Goal: Information Seeking & Learning: Understand process/instructions

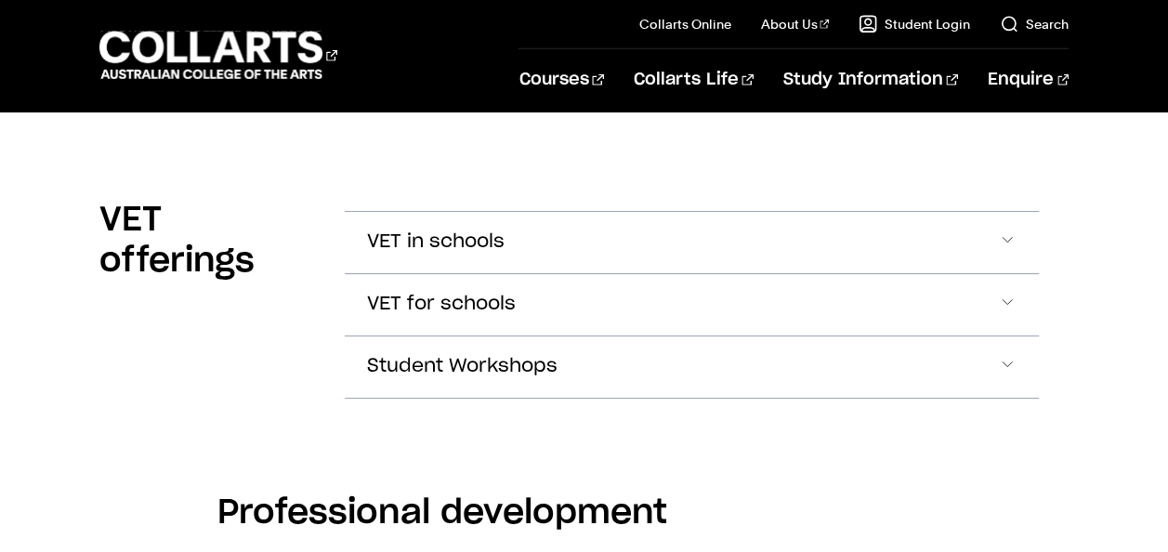
scroll to position [2643, 0]
click at [478, 231] on span "VET in schools" at bounding box center [436, 241] width 138 height 21
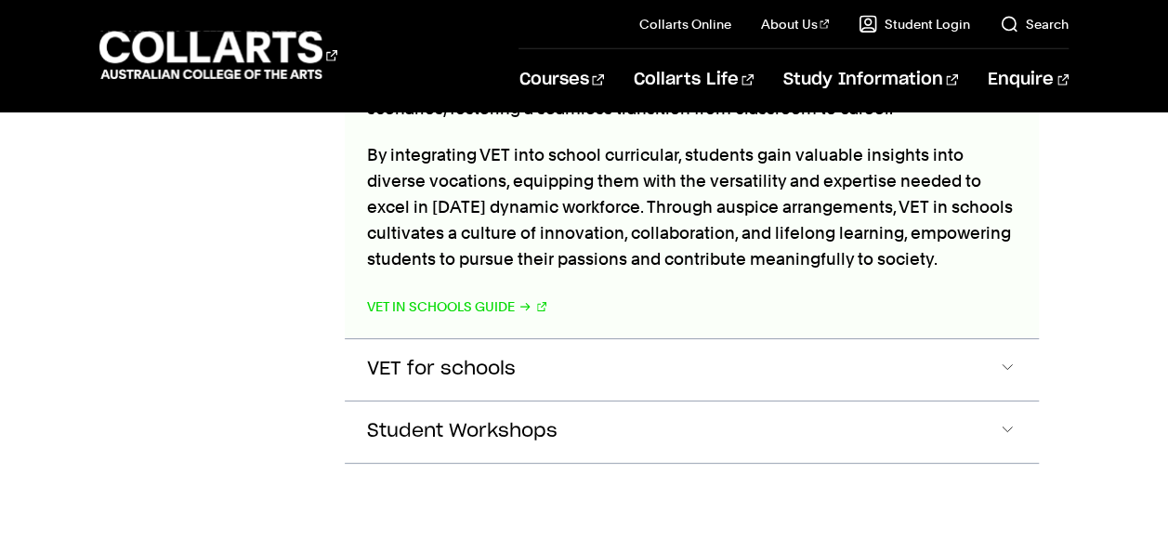
scroll to position [2971, 0]
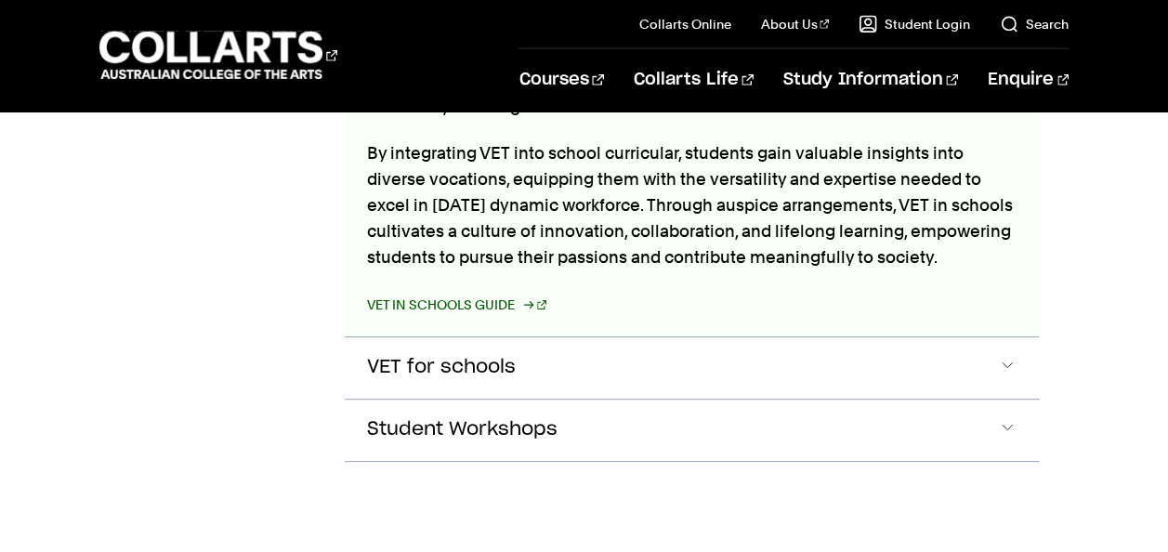
click at [430, 292] on link "VET in Schools Guide" at bounding box center [457, 305] width 180 height 26
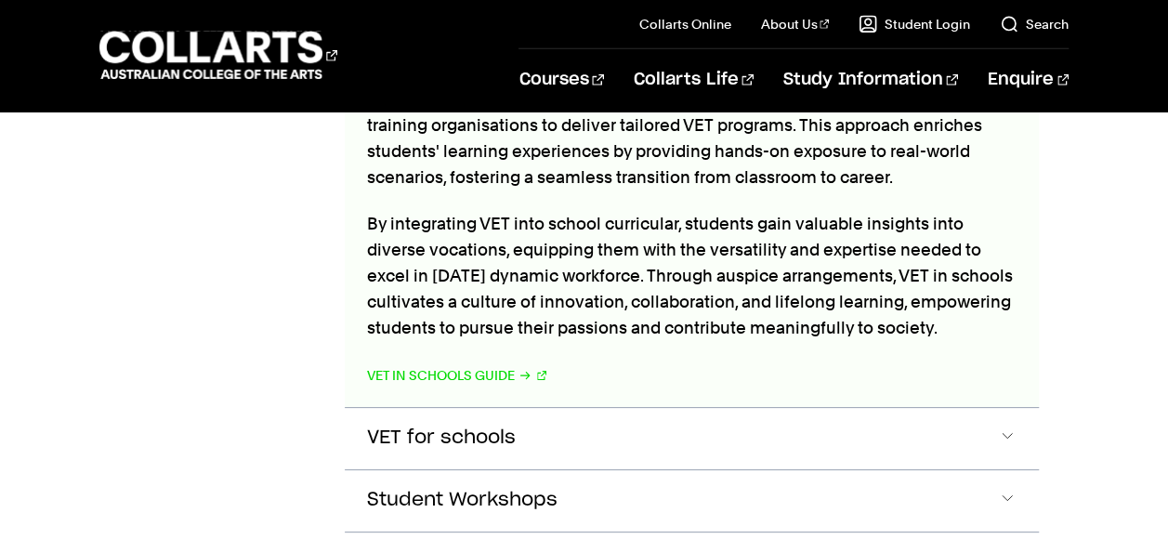
scroll to position [2896, 0]
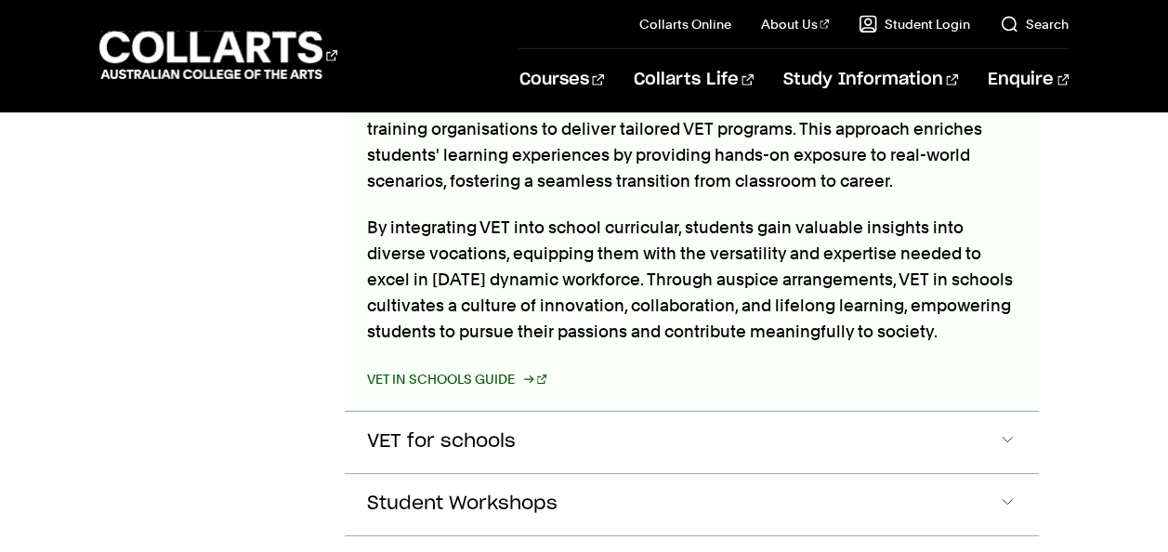
click at [479, 366] on link "VET in Schools Guide" at bounding box center [457, 379] width 180 height 26
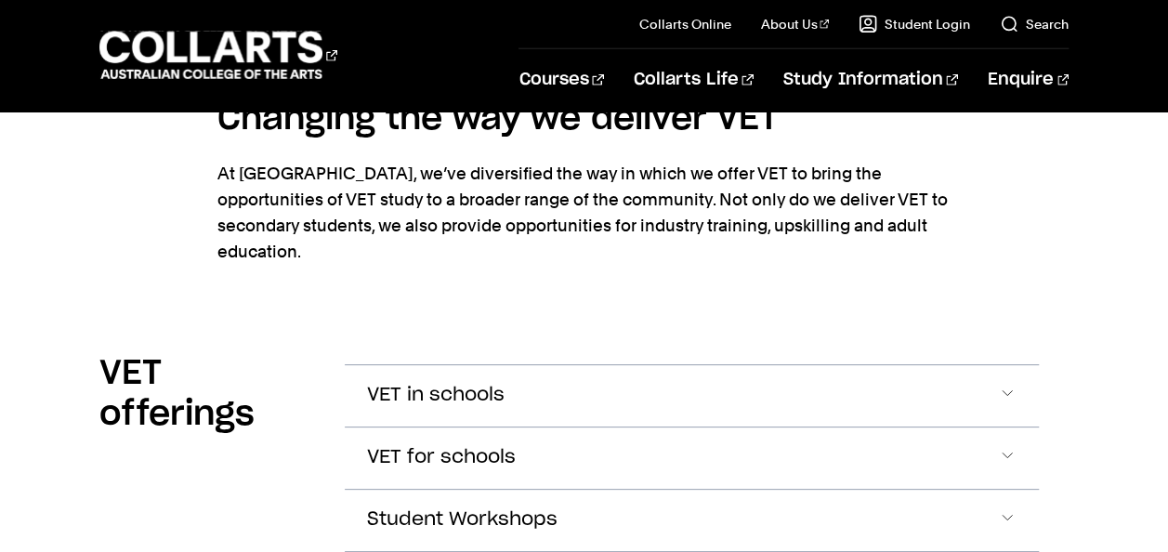
scroll to position [2490, 0]
click at [447, 364] on button "VET in schools" at bounding box center [692, 394] width 695 height 61
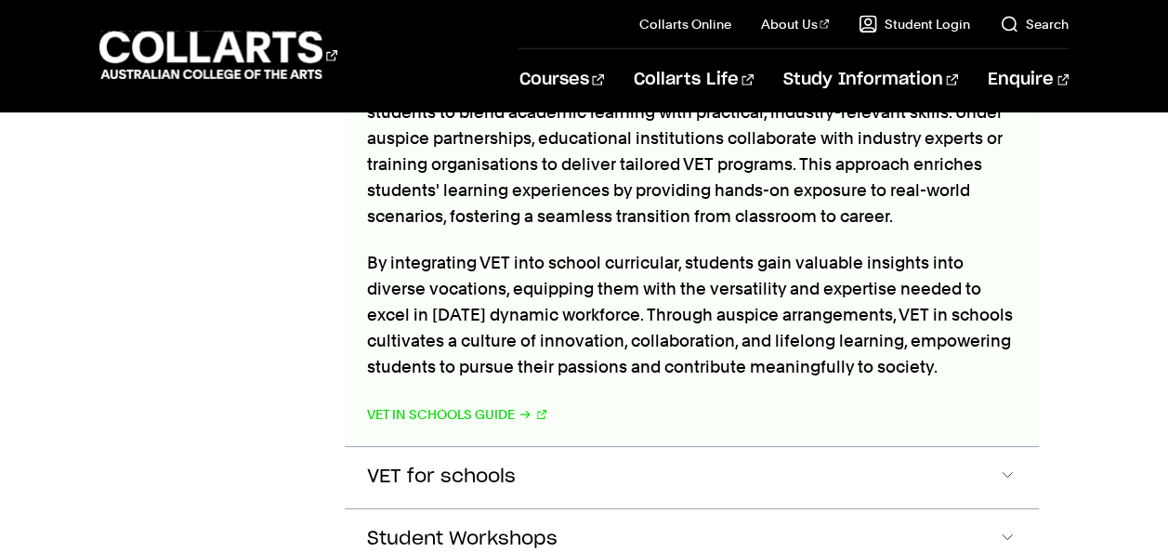
scroll to position [2860, 0]
click at [456, 402] on link "VET in Schools Guide" at bounding box center [457, 415] width 180 height 26
